Goal: Information Seeking & Learning: Learn about a topic

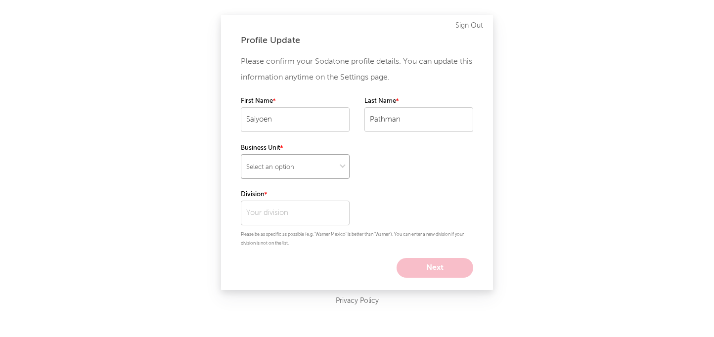
click at [292, 165] on select "Select an option" at bounding box center [295, 166] width 109 height 25
select select "other"
click at [277, 215] on input "text" at bounding box center [295, 213] width 109 height 25
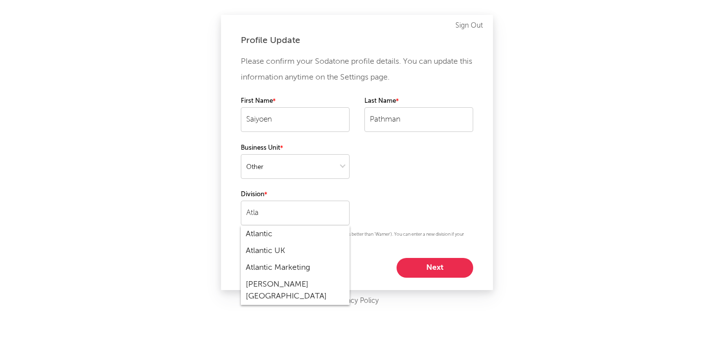
click at [287, 236] on div "Atlantic" at bounding box center [295, 234] width 109 height 17
type input "Atlantic"
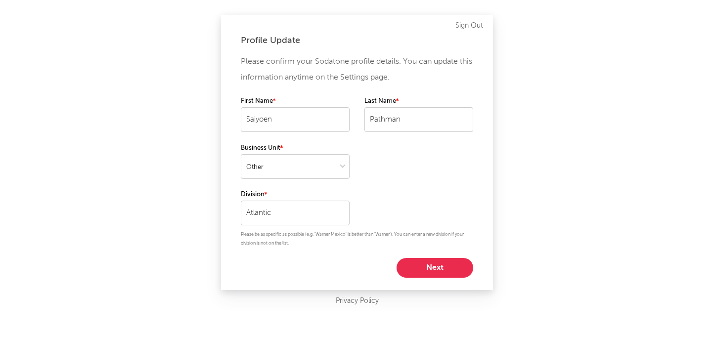
click at [418, 265] on button "Next" at bounding box center [434, 268] width 77 height 20
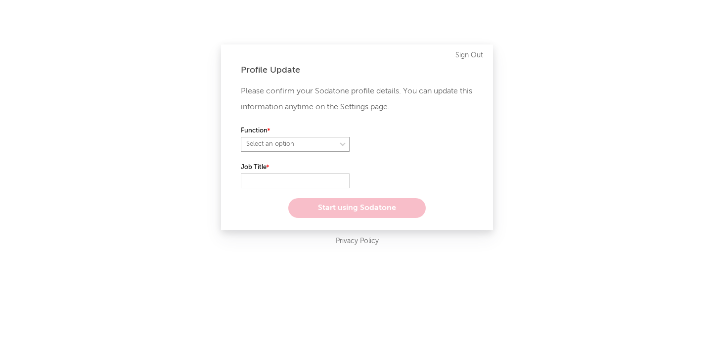
click at [307, 149] on select "Select an option" at bounding box center [295, 144] width 109 height 15
click at [283, 138] on select at bounding box center [295, 144] width 109 height 15
select select "other"
click at [281, 183] on input "text" at bounding box center [295, 180] width 109 height 15
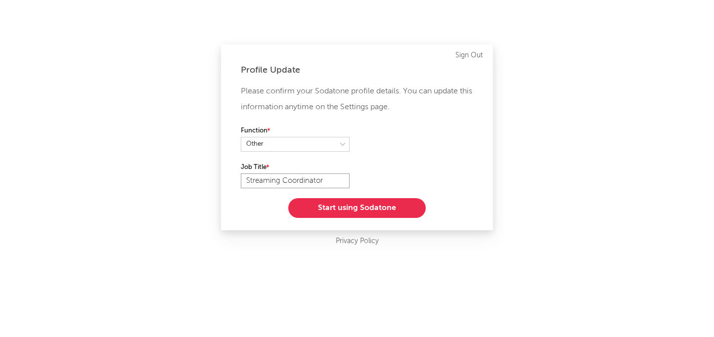
type input "Streaming Coordinator"
click at [328, 204] on button "Start using Sodatone" at bounding box center [356, 208] width 137 height 20
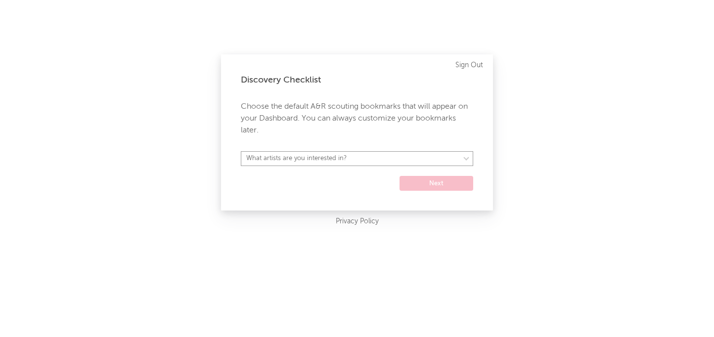
click at [349, 161] on select "What artists are you interested in? [GEOGRAPHIC_DATA] [GEOGRAPHIC_DATA] General…" at bounding box center [357, 158] width 232 height 15
select select "15"
click at [448, 186] on button "Next" at bounding box center [436, 183] width 74 height 15
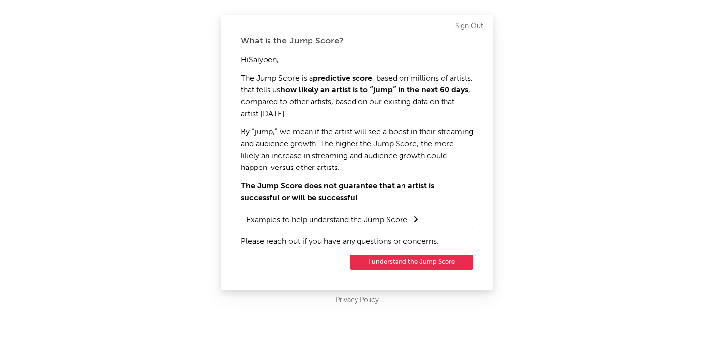
click at [401, 219] on summary "Examples to help understand the Jump Score" at bounding box center [356, 219] width 221 height 13
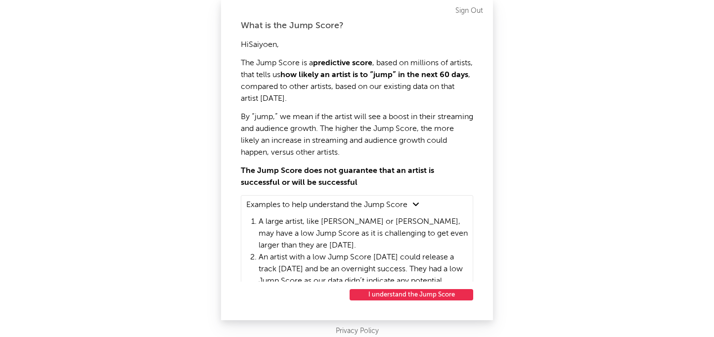
click at [404, 205] on summary "Examples to help understand the Jump Score" at bounding box center [356, 204] width 221 height 13
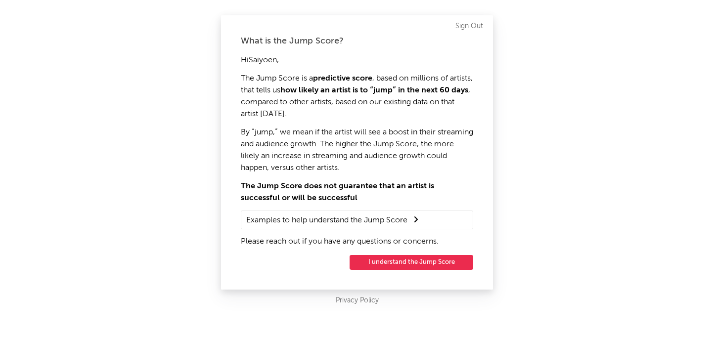
drag, startPoint x: 409, startPoint y: 261, endPoint x: 405, endPoint y: 268, distance: 8.0
click at [405, 268] on button "I understand the Jump Score" at bounding box center [411, 262] width 124 height 15
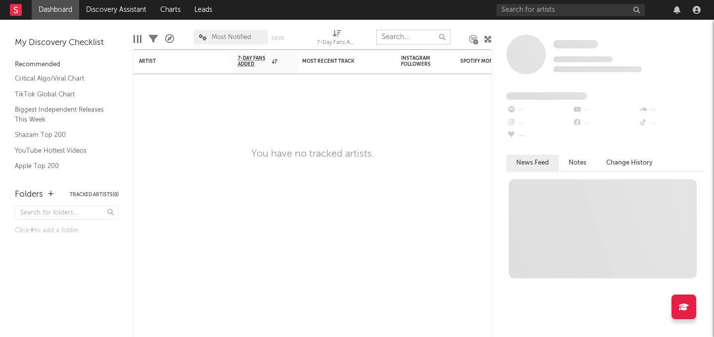
click at [408, 0] on div "Dashboard Discovery Assistant Charts Leads Notifications Settings All Growth Re…" at bounding box center [357, 0] width 714 height 0
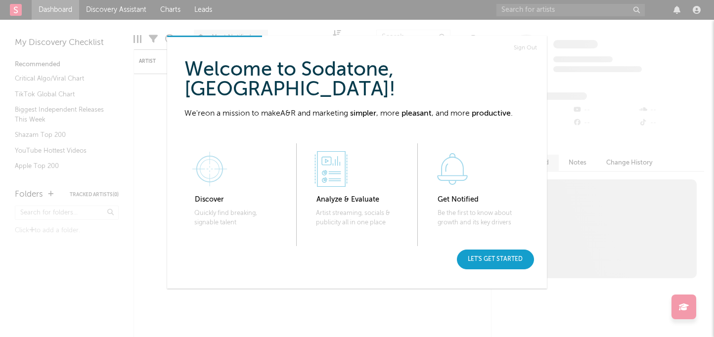
click at [521, 261] on div "Let's get started" at bounding box center [495, 260] width 77 height 20
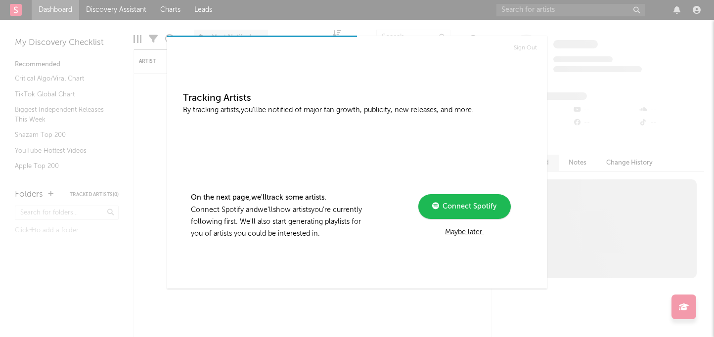
click at [466, 232] on div "Maybe later." at bounding box center [464, 232] width 133 height 12
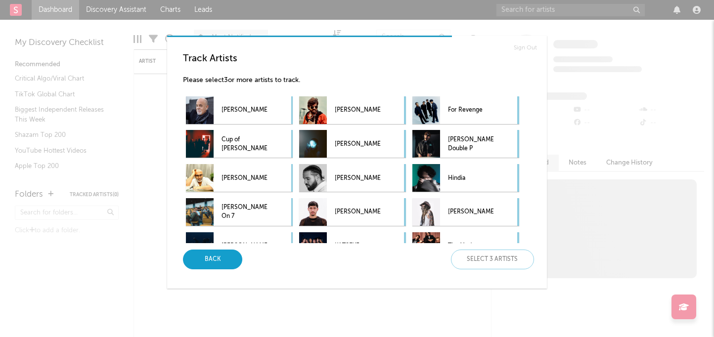
click at [215, 263] on div "Back" at bounding box center [212, 260] width 59 height 20
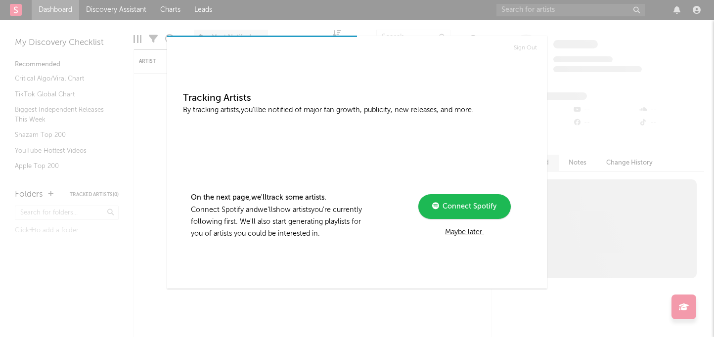
click at [474, 233] on div "Maybe later." at bounding box center [464, 232] width 133 height 12
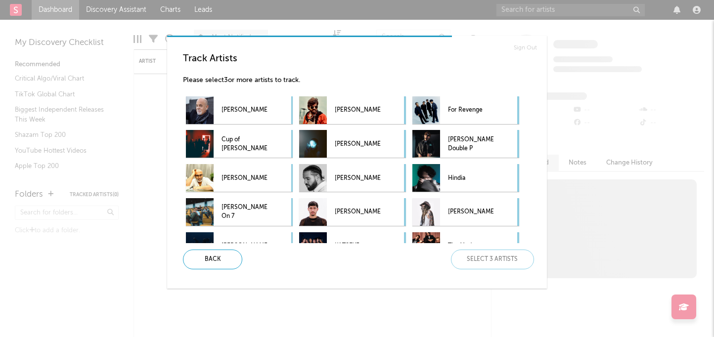
scroll to position [54, 0]
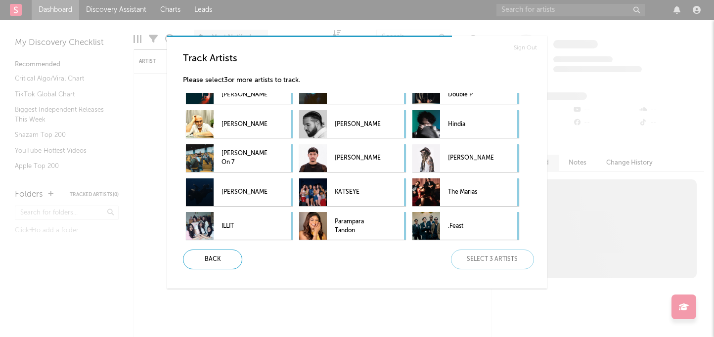
click at [473, 257] on div "Back Select 3 artists" at bounding box center [354, 260] width 359 height 20
click at [461, 186] on p "The Marías" at bounding box center [470, 192] width 45 height 22
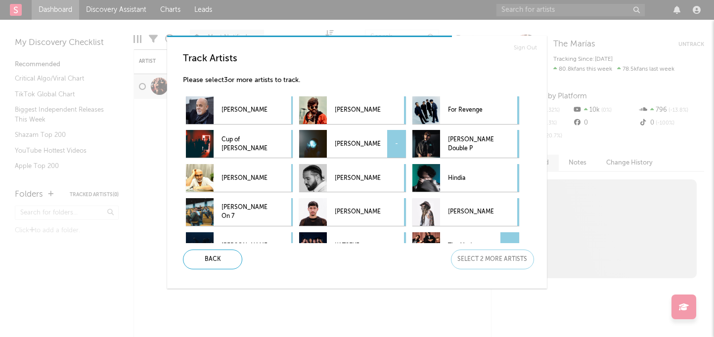
click at [361, 144] on p "[PERSON_NAME]" at bounding box center [357, 144] width 45 height 22
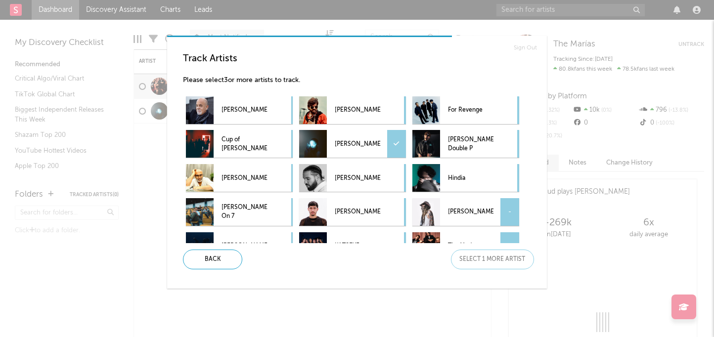
scroll to position [54, 0]
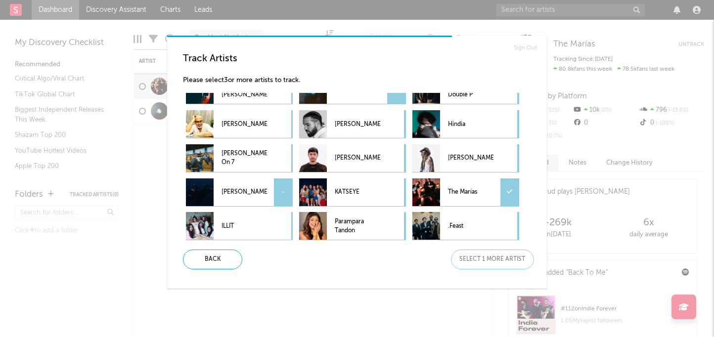
click at [252, 196] on p "[PERSON_NAME]" at bounding box center [243, 192] width 45 height 22
click at [506, 254] on div "Next" at bounding box center [492, 260] width 83 height 20
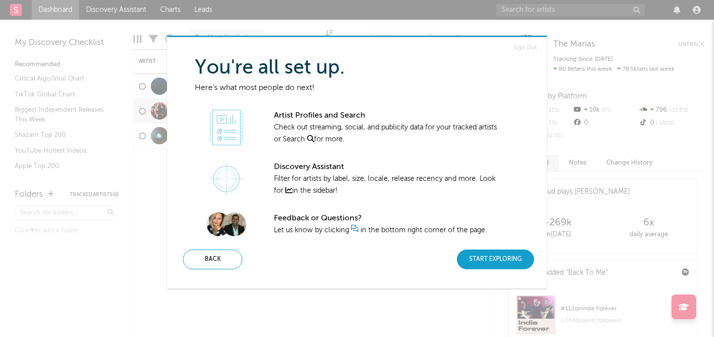
click at [500, 260] on div "Start Exploring" at bounding box center [495, 260] width 77 height 20
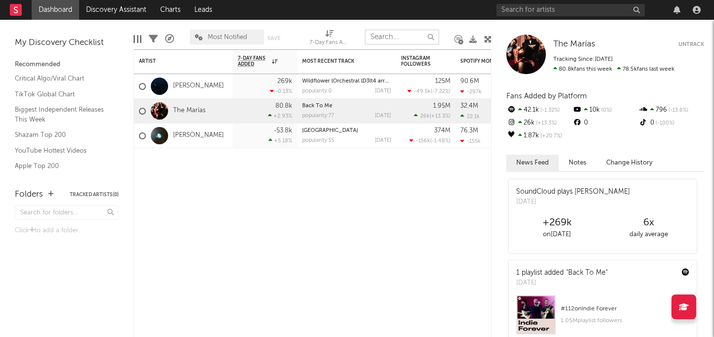
click at [383, 39] on input "text" at bounding box center [402, 37] width 74 height 15
click at [396, 38] on input "text" at bounding box center [402, 37] width 74 height 15
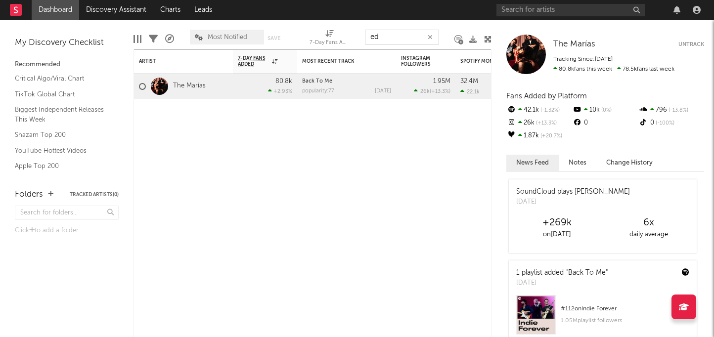
type input "e"
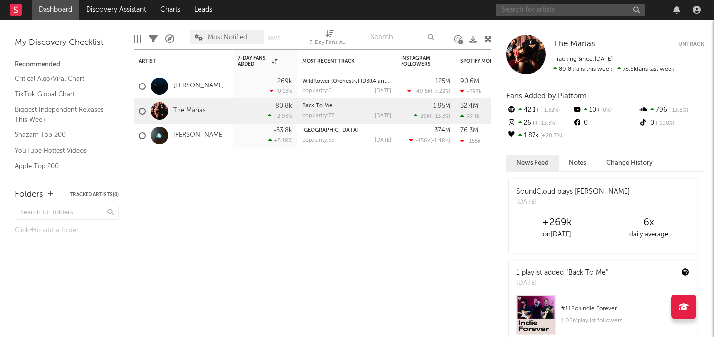
click at [523, 8] on input "text" at bounding box center [570, 10] width 148 height 12
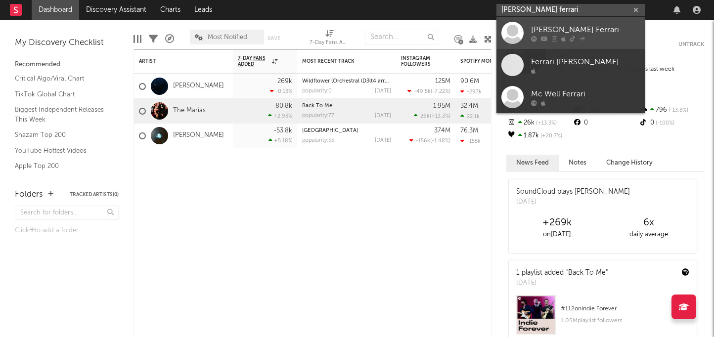
type input "[PERSON_NAME] ferrari"
click at [546, 29] on div "[PERSON_NAME] Ferrari" at bounding box center [585, 30] width 109 height 12
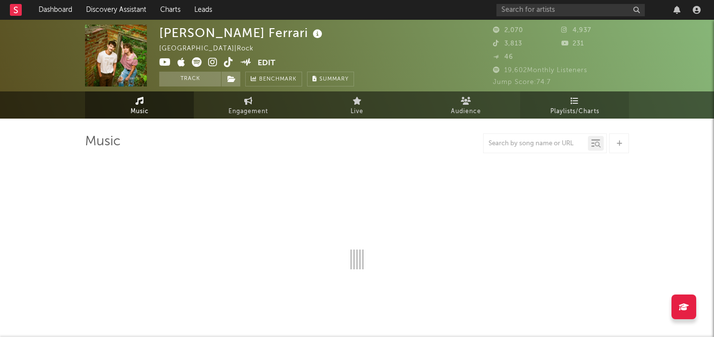
click at [544, 107] on link "Playlists/Charts" at bounding box center [574, 104] width 109 height 27
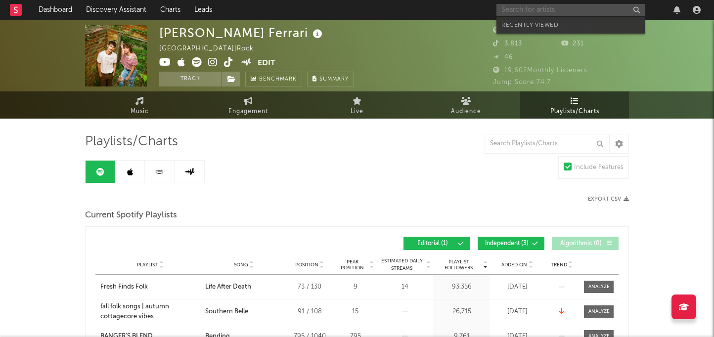
click at [519, 8] on input "text" at bounding box center [570, 10] width 148 height 12
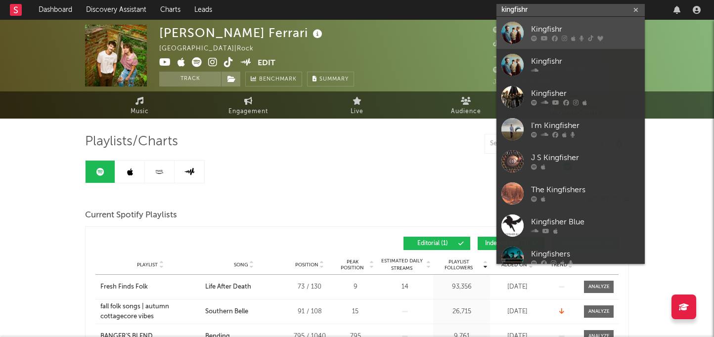
type input "kingfishr"
click at [516, 31] on div at bounding box center [512, 33] width 22 height 22
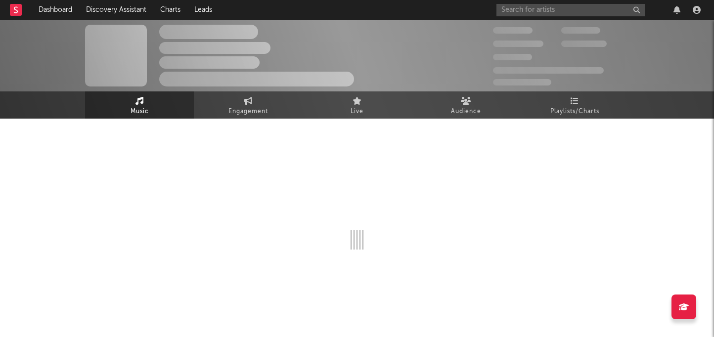
select select "6m"
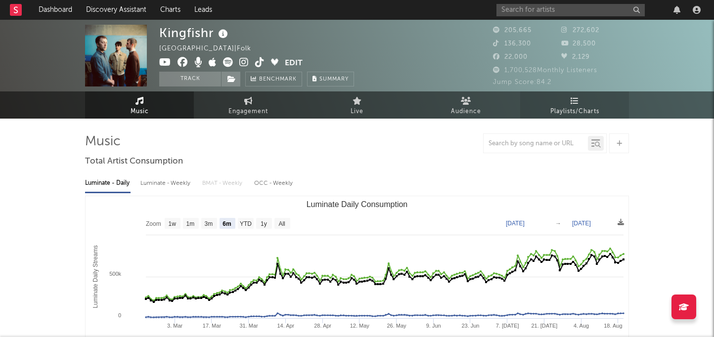
click at [550, 101] on link "Playlists/Charts" at bounding box center [574, 104] width 109 height 27
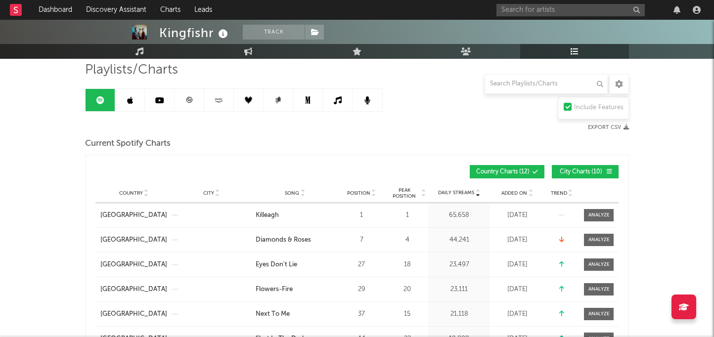
scroll to position [63, 0]
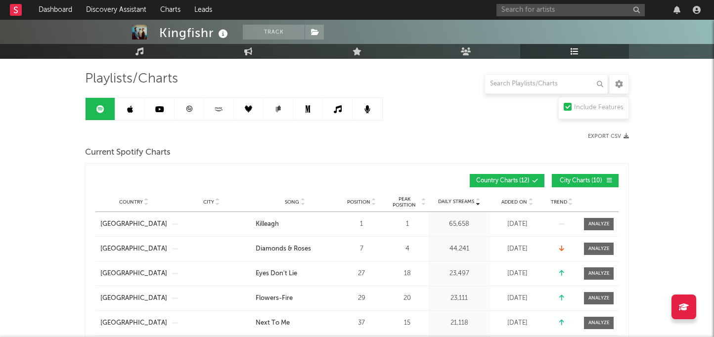
click at [522, 178] on span "Country Charts ( 12 )" at bounding box center [502, 181] width 53 height 6
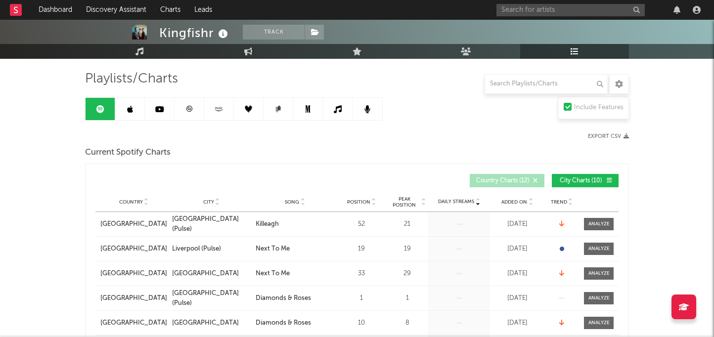
click at [522, 178] on span "Country Charts ( 12 )" at bounding box center [502, 181] width 53 height 6
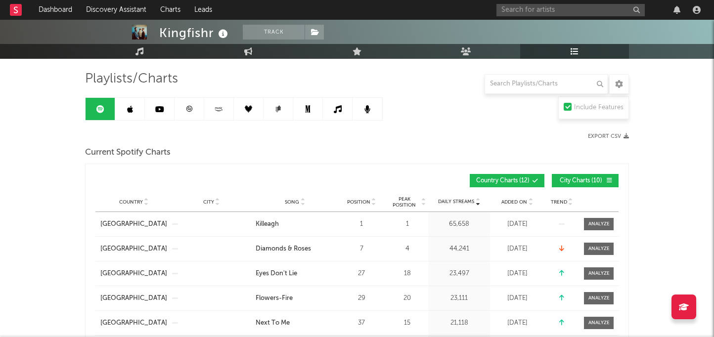
click at [576, 178] on span "City Charts ( 10 )" at bounding box center [580, 181] width 45 height 6
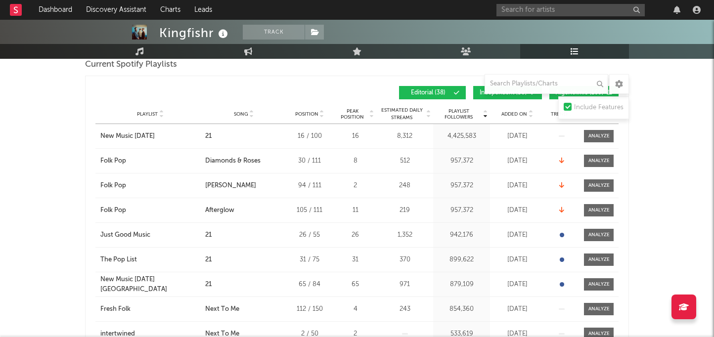
scroll to position [598, 0]
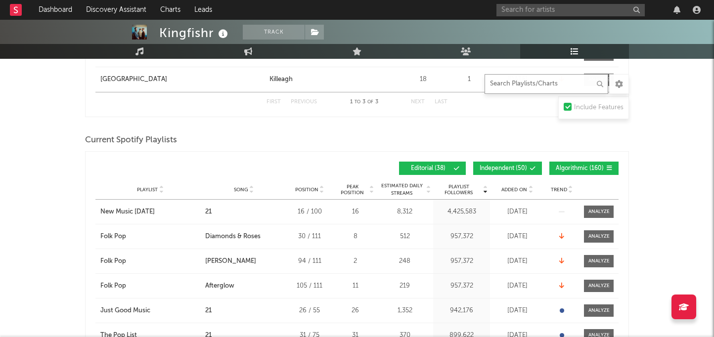
click at [526, 82] on input "text" at bounding box center [546, 84] width 124 height 20
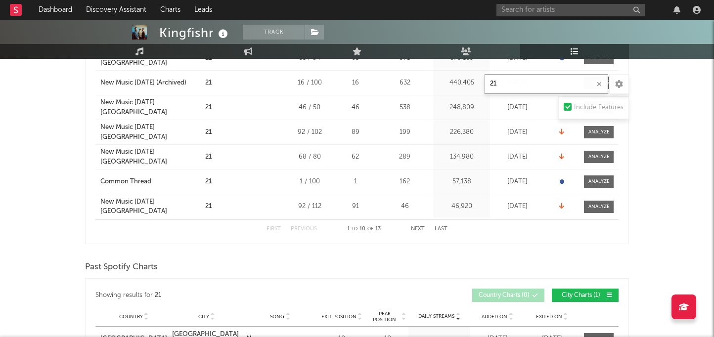
scroll to position [549, 0]
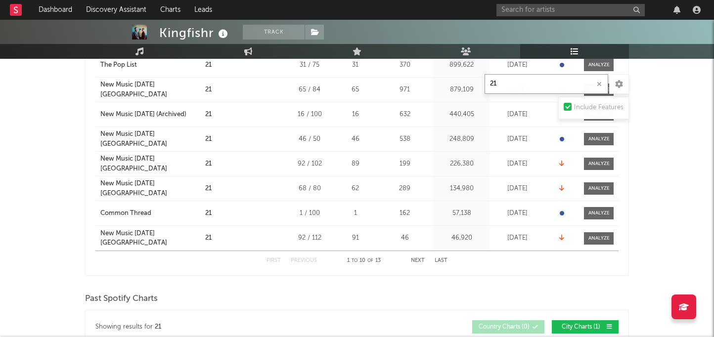
type input "21"
